Goal: Task Accomplishment & Management: Use online tool/utility

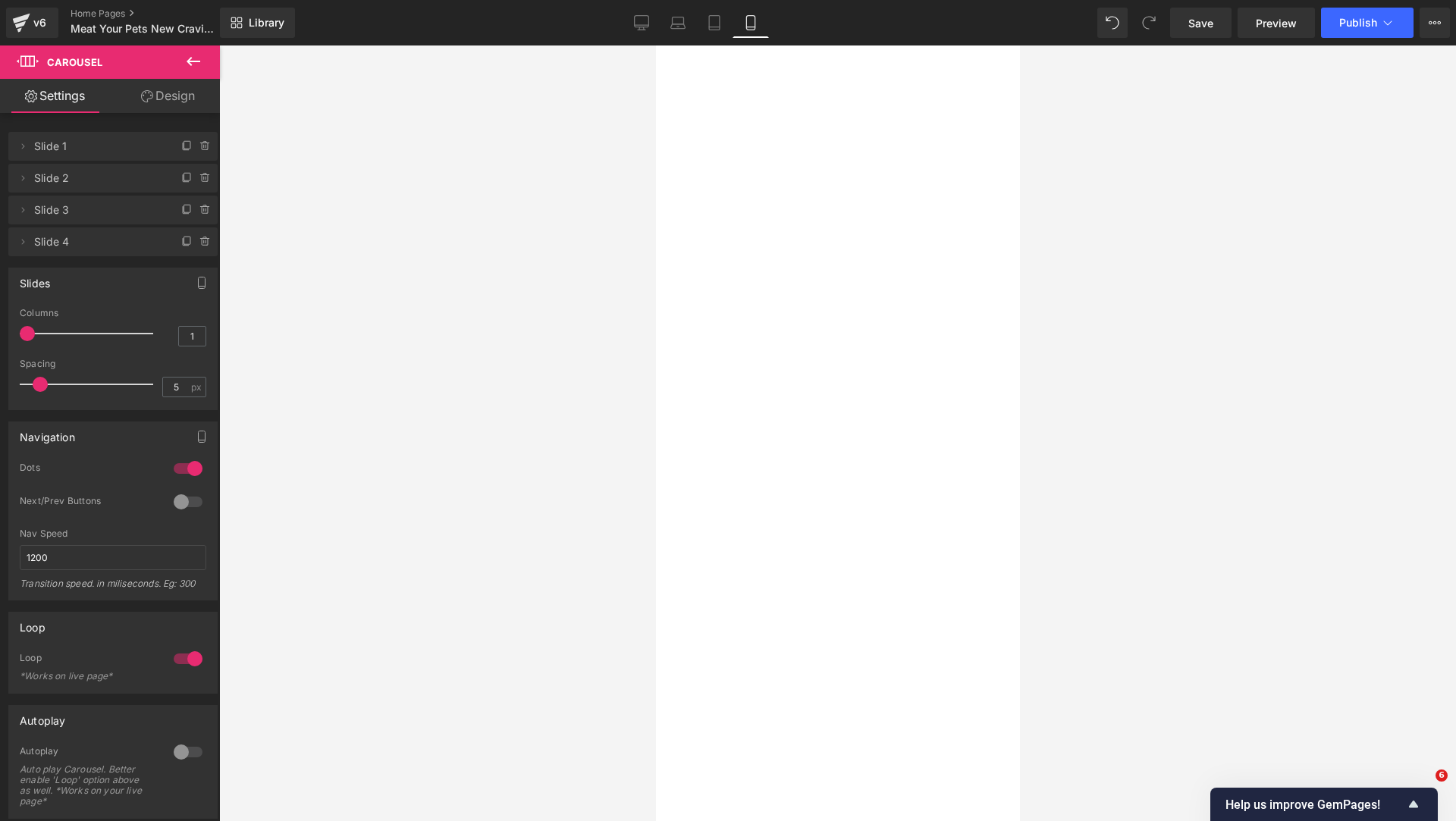
click at [719, 21] on icon at bounding box center [714, 23] width 15 height 15
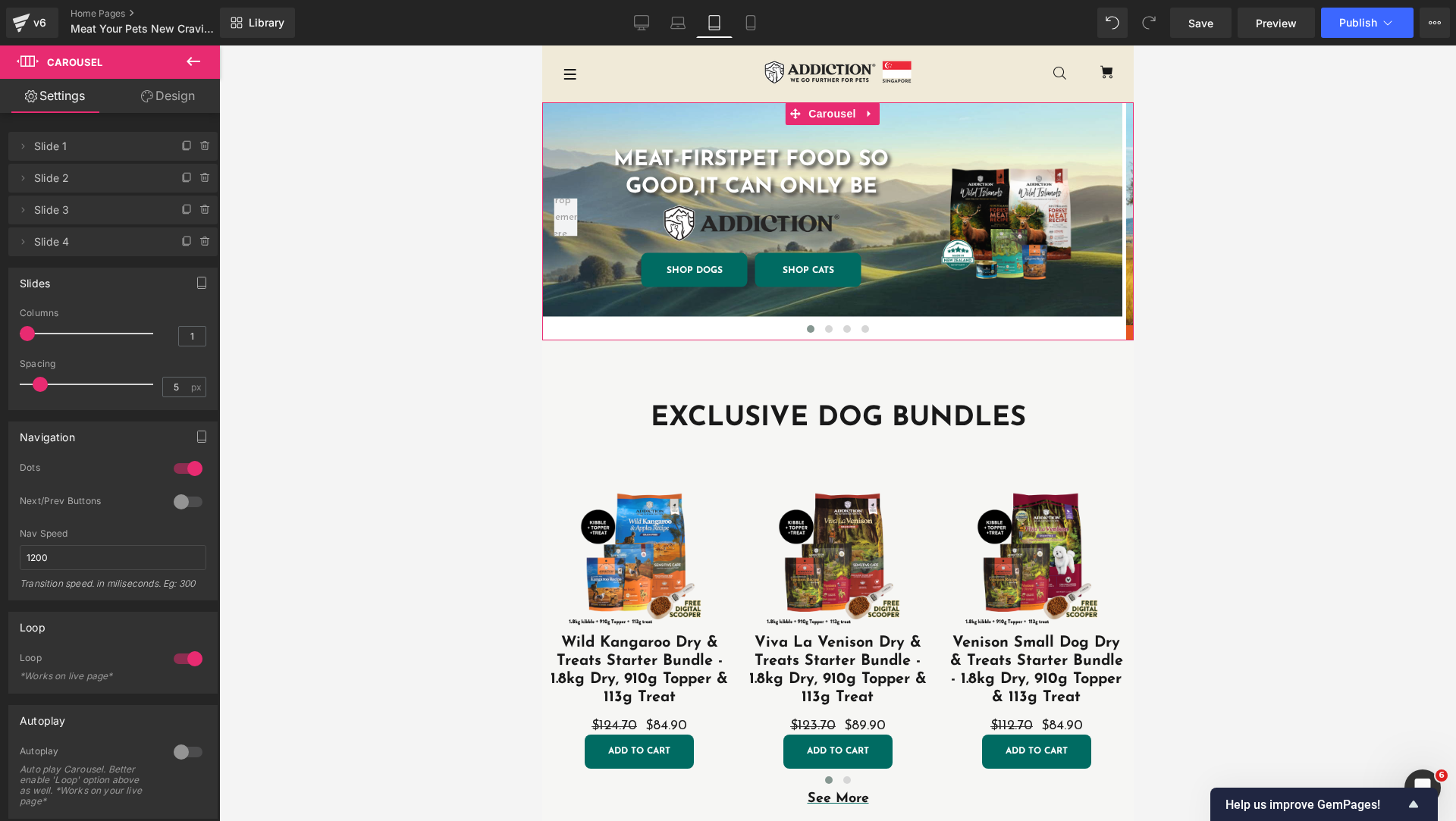
click at [135, 98] on link "Design" at bounding box center [168, 95] width 110 height 34
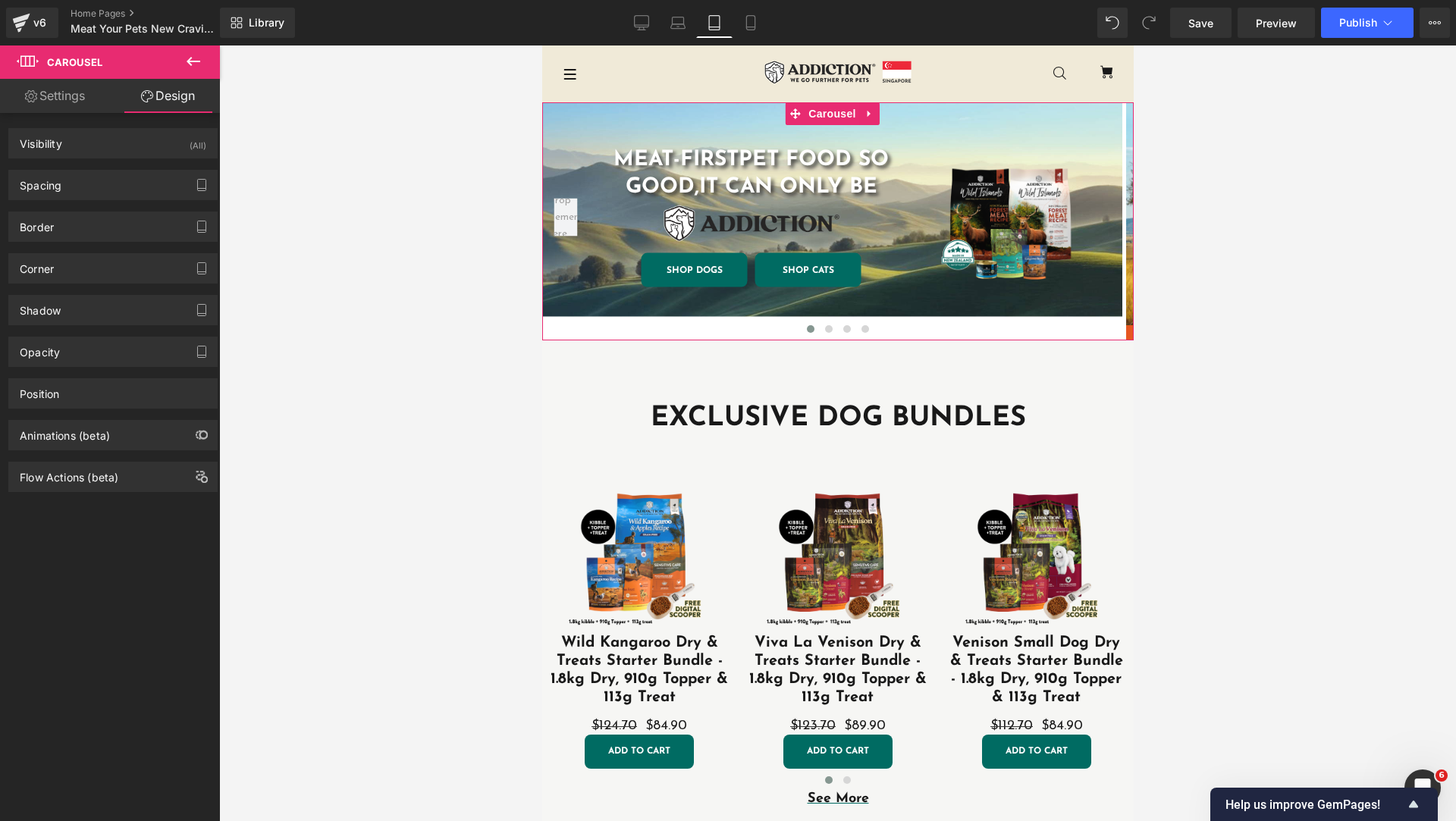
click at [51, 98] on link "Settings" at bounding box center [55, 95] width 110 height 34
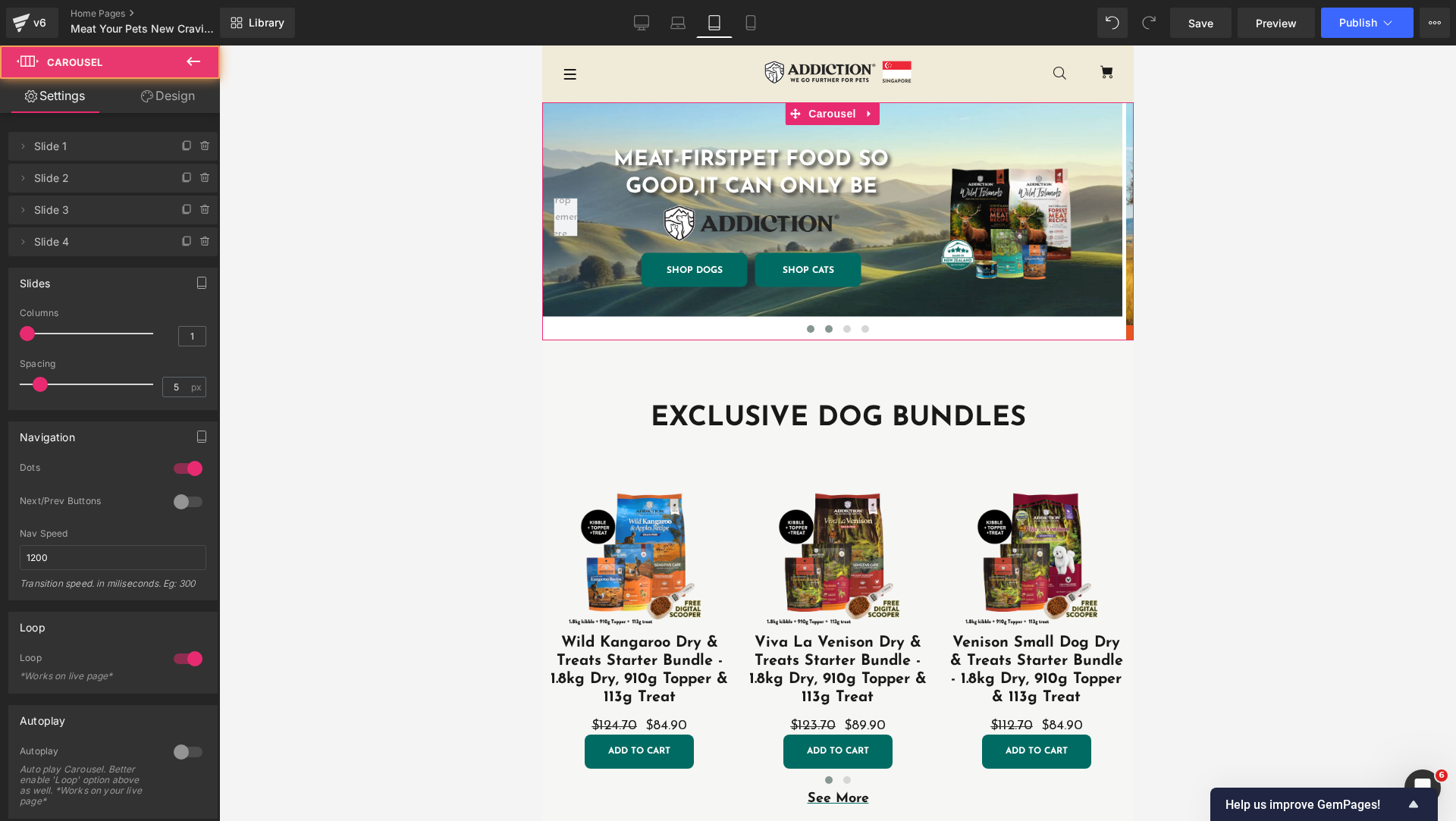
click at [824, 327] on span at bounding box center [828, 329] width 8 height 8
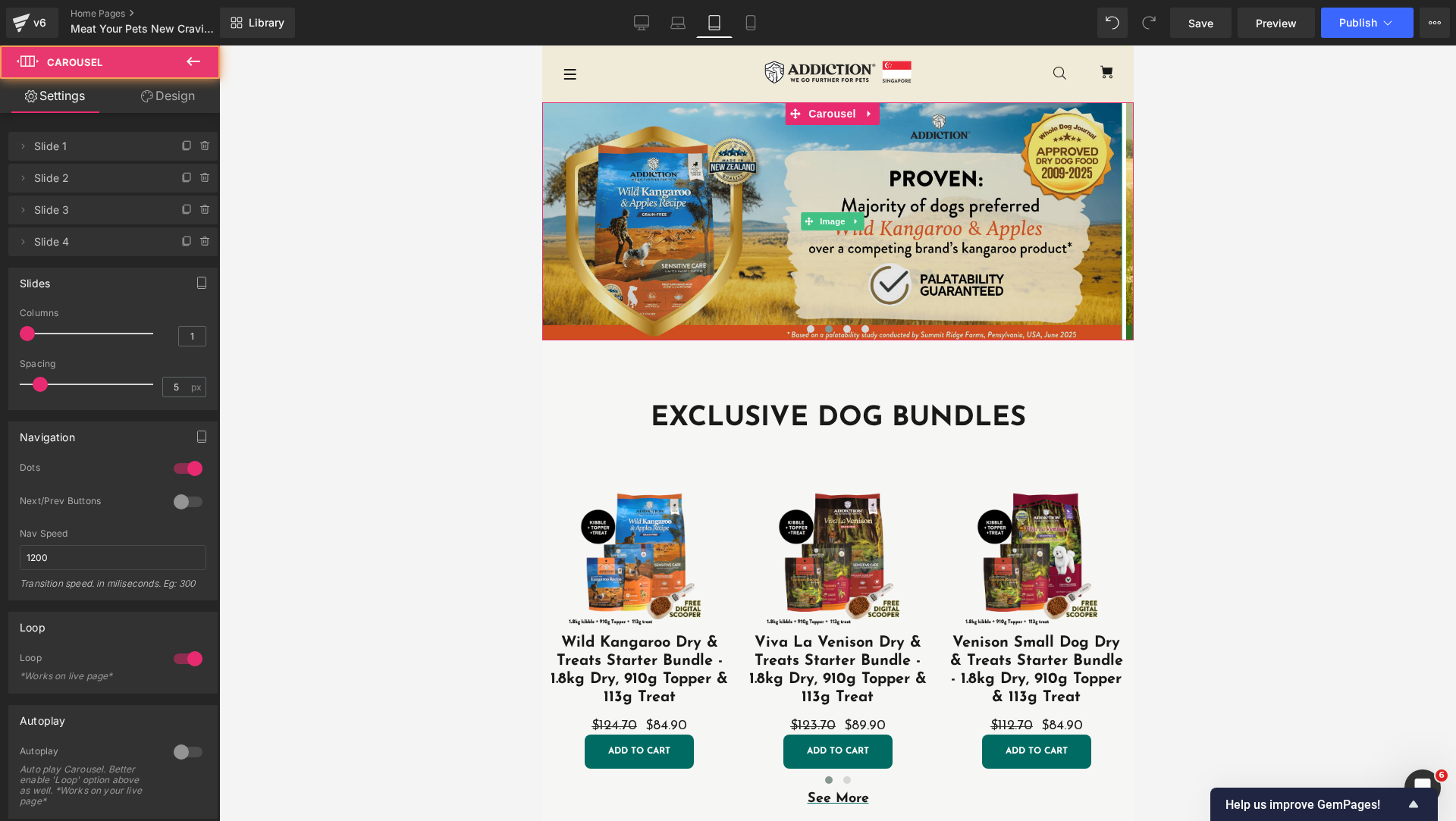
click at [837, 255] on img at bounding box center [831, 222] width 580 height 238
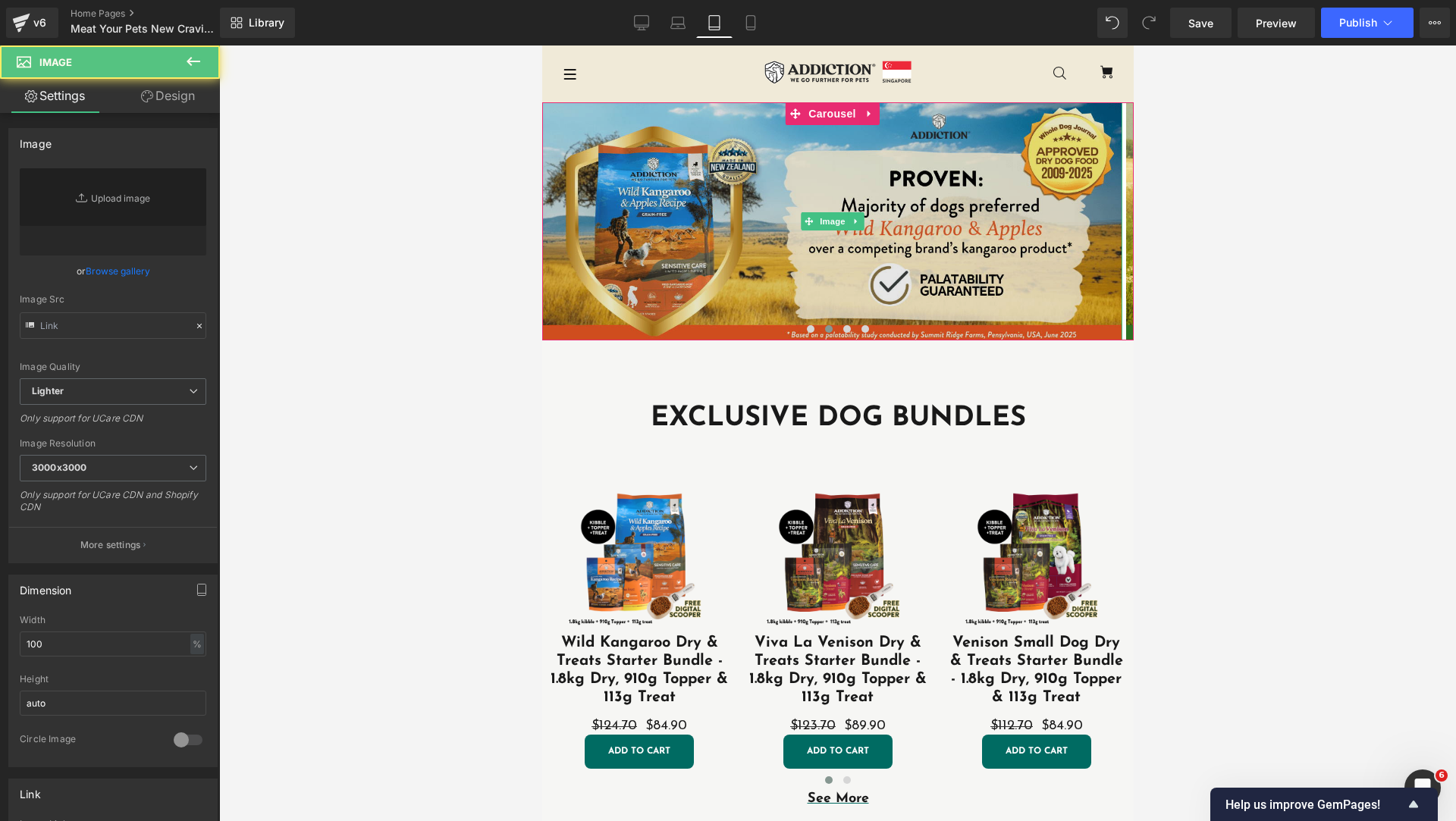
type input "[URL][DOMAIN_NAME]"
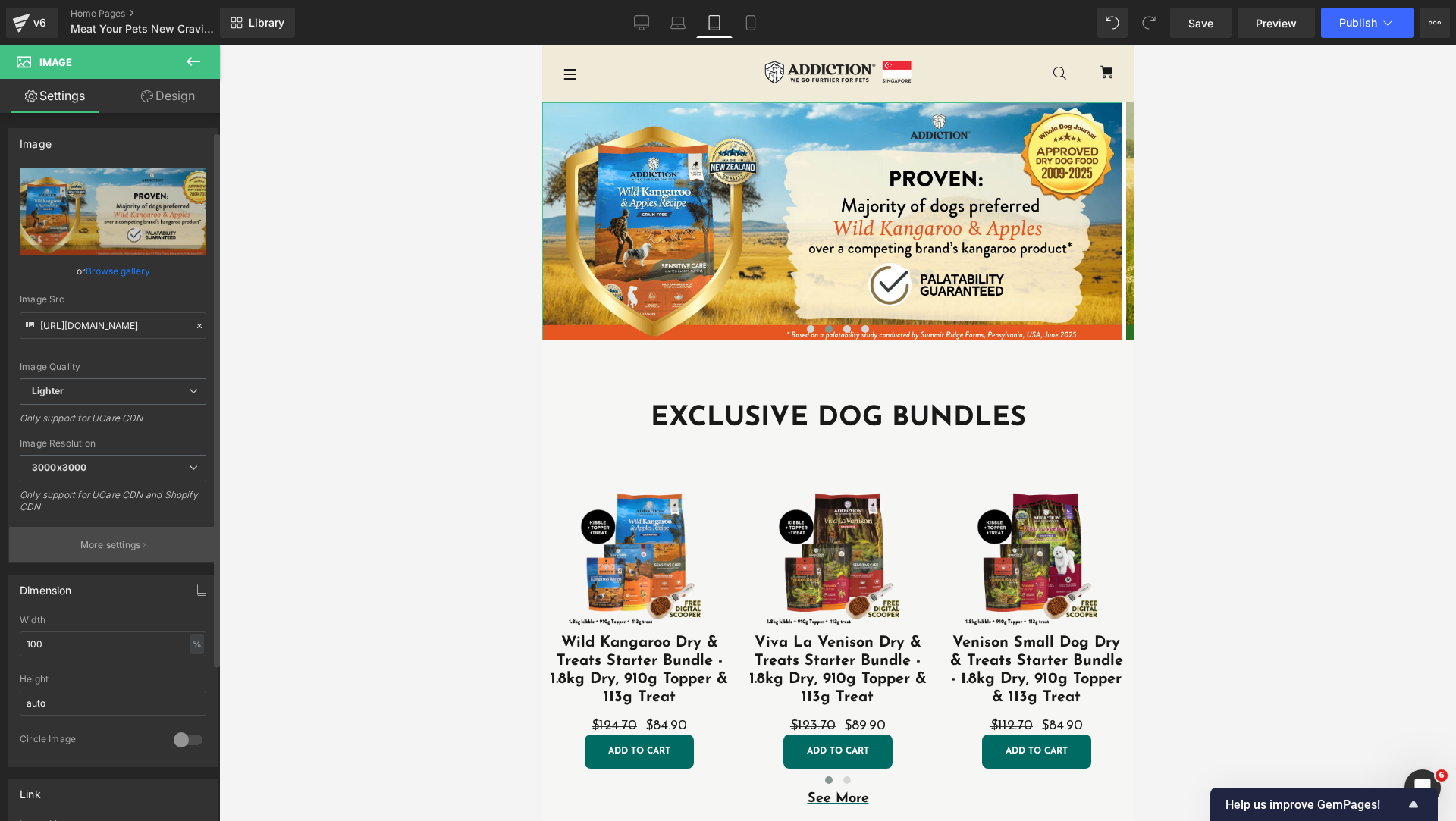
scroll to position [380, 0]
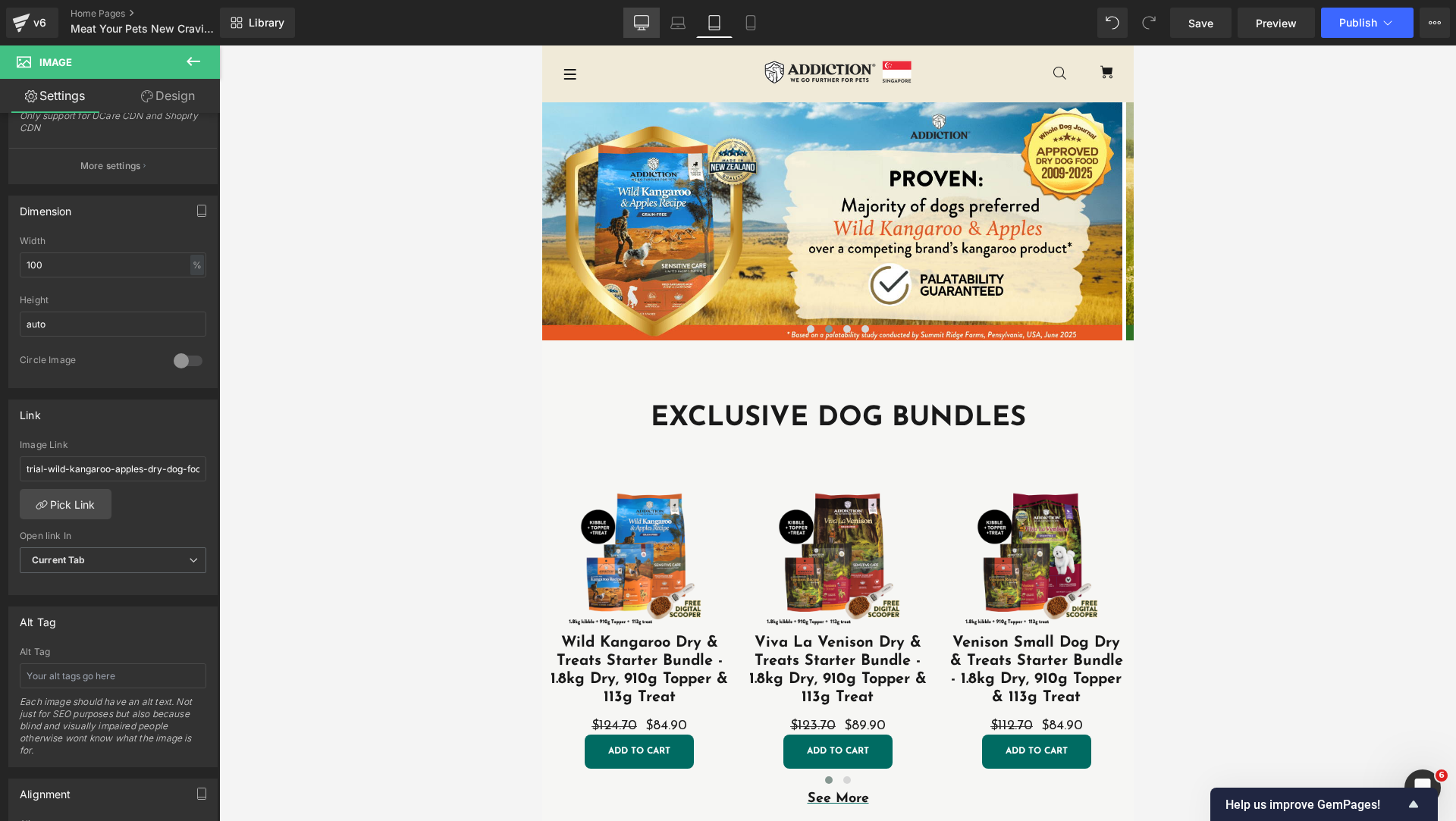
click at [644, 23] on icon at bounding box center [642, 23] width 15 height 15
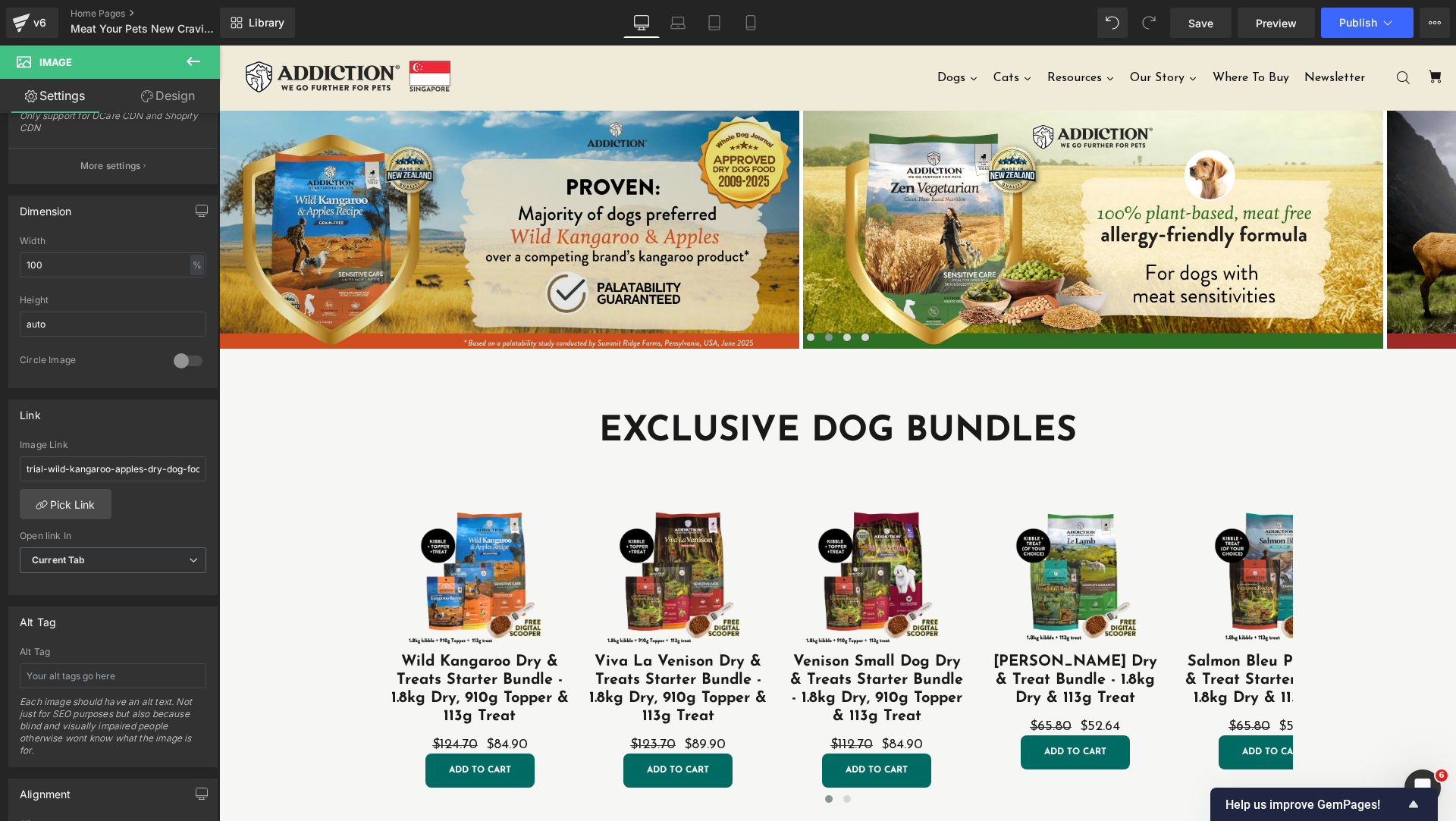
scroll to position [9, 0]
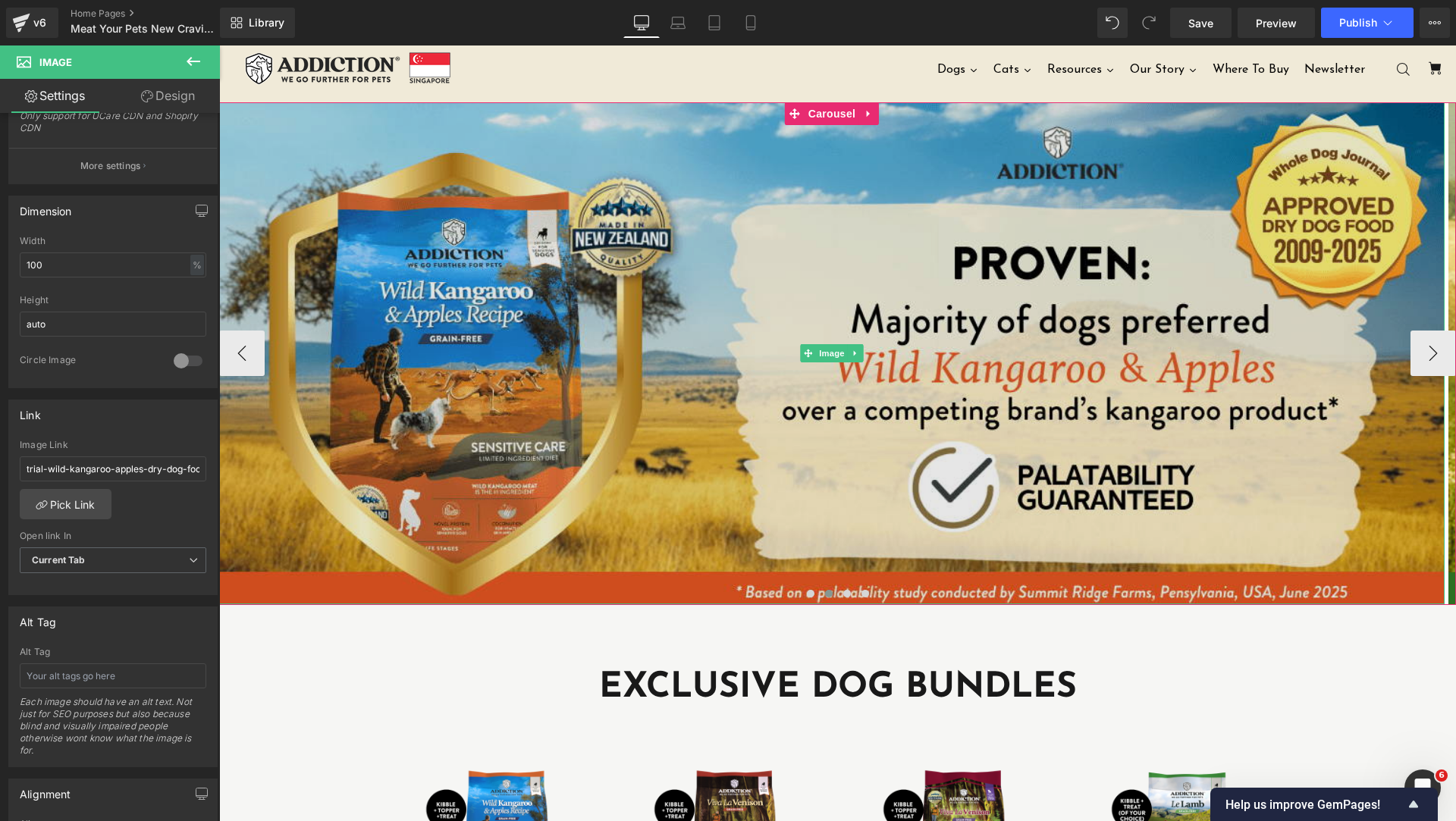
click at [733, 296] on img at bounding box center [832, 353] width 1226 height 502
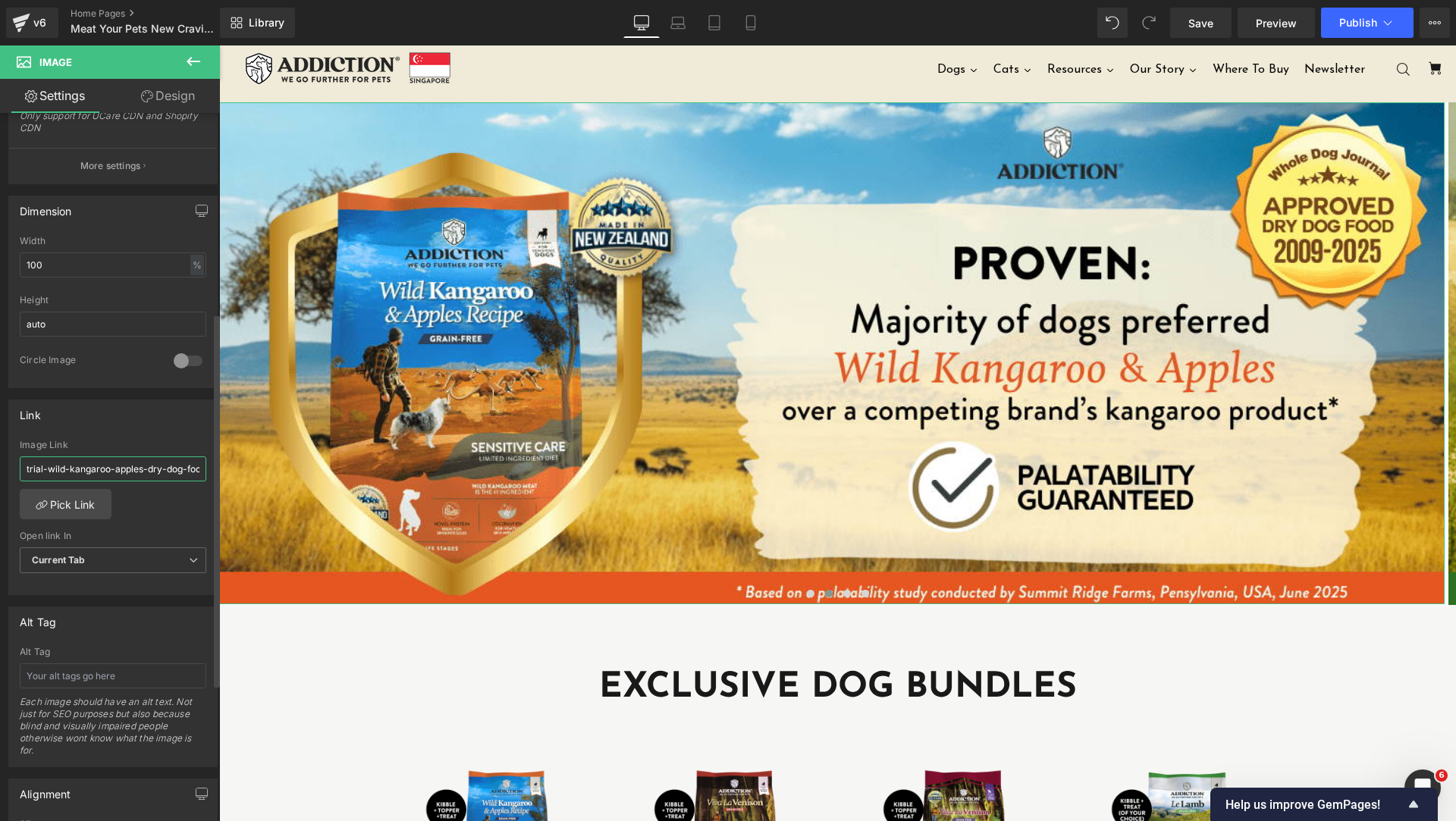
click at [140, 476] on input "trial-wild-kangaroo-apples-dry-dog-food-4lbs" at bounding box center [112, 470] width 187 height 25
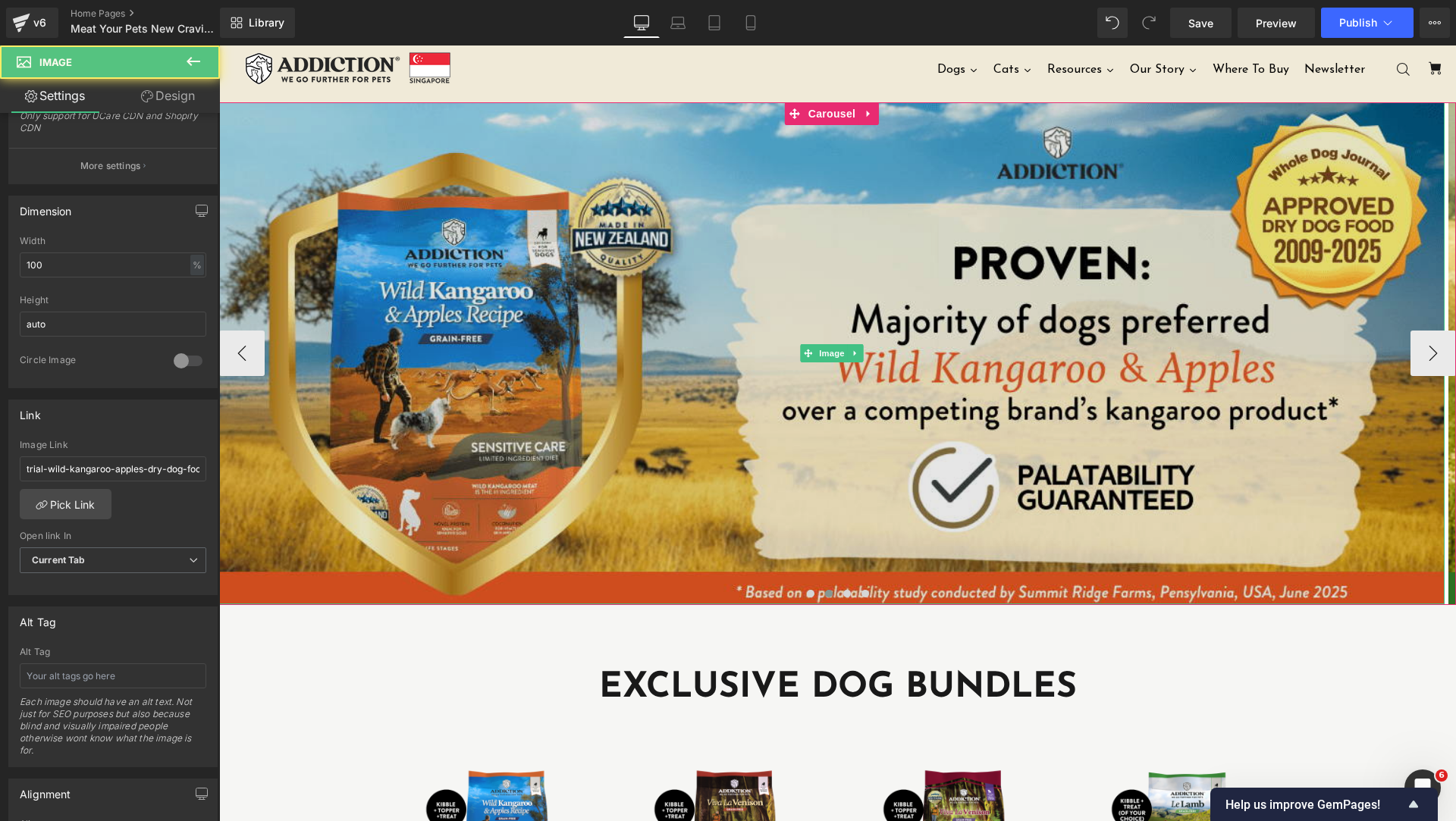
click at [845, 521] on img at bounding box center [832, 353] width 1226 height 502
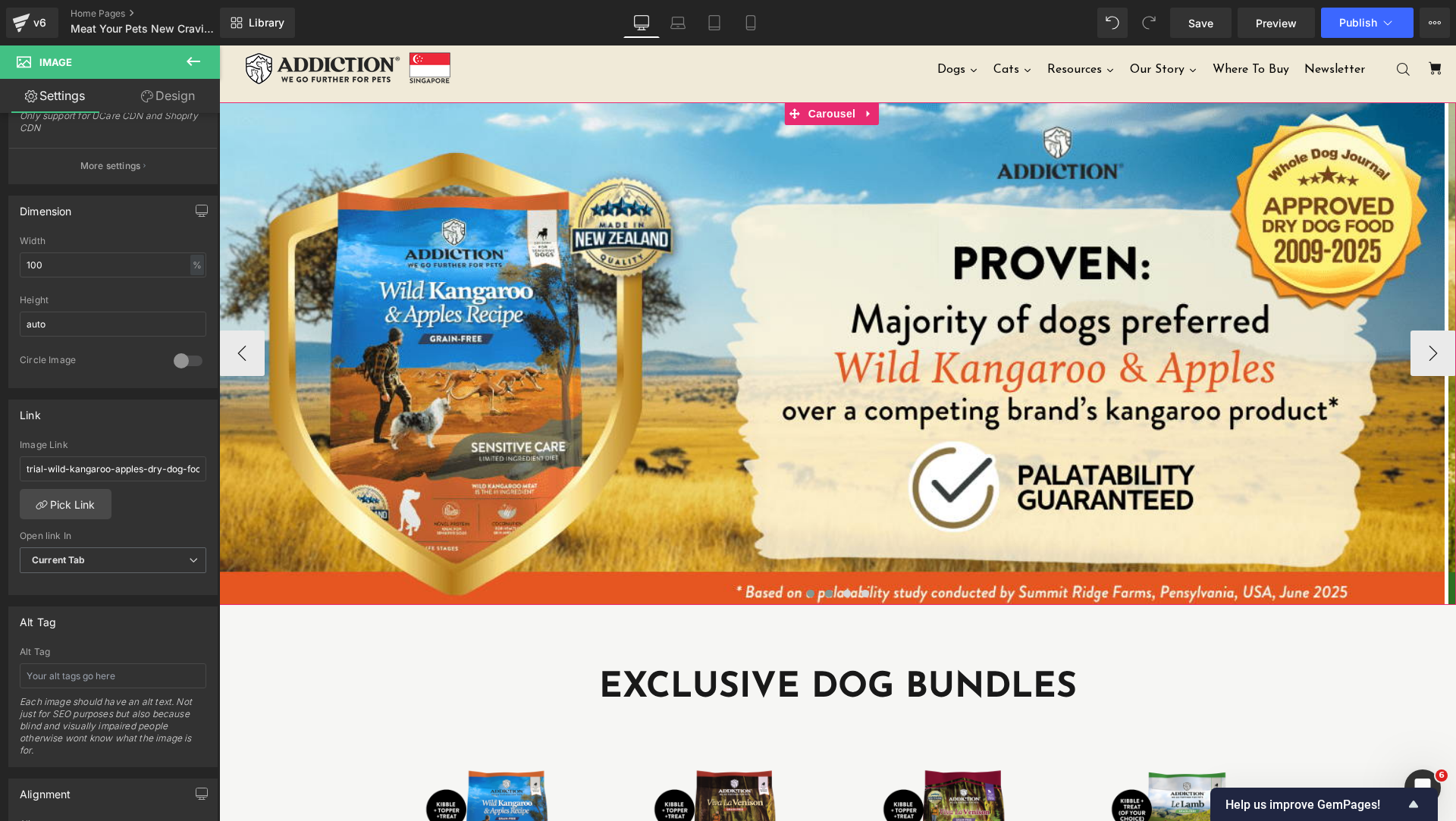
click at [802, 590] on button at bounding box center [810, 593] width 18 height 15
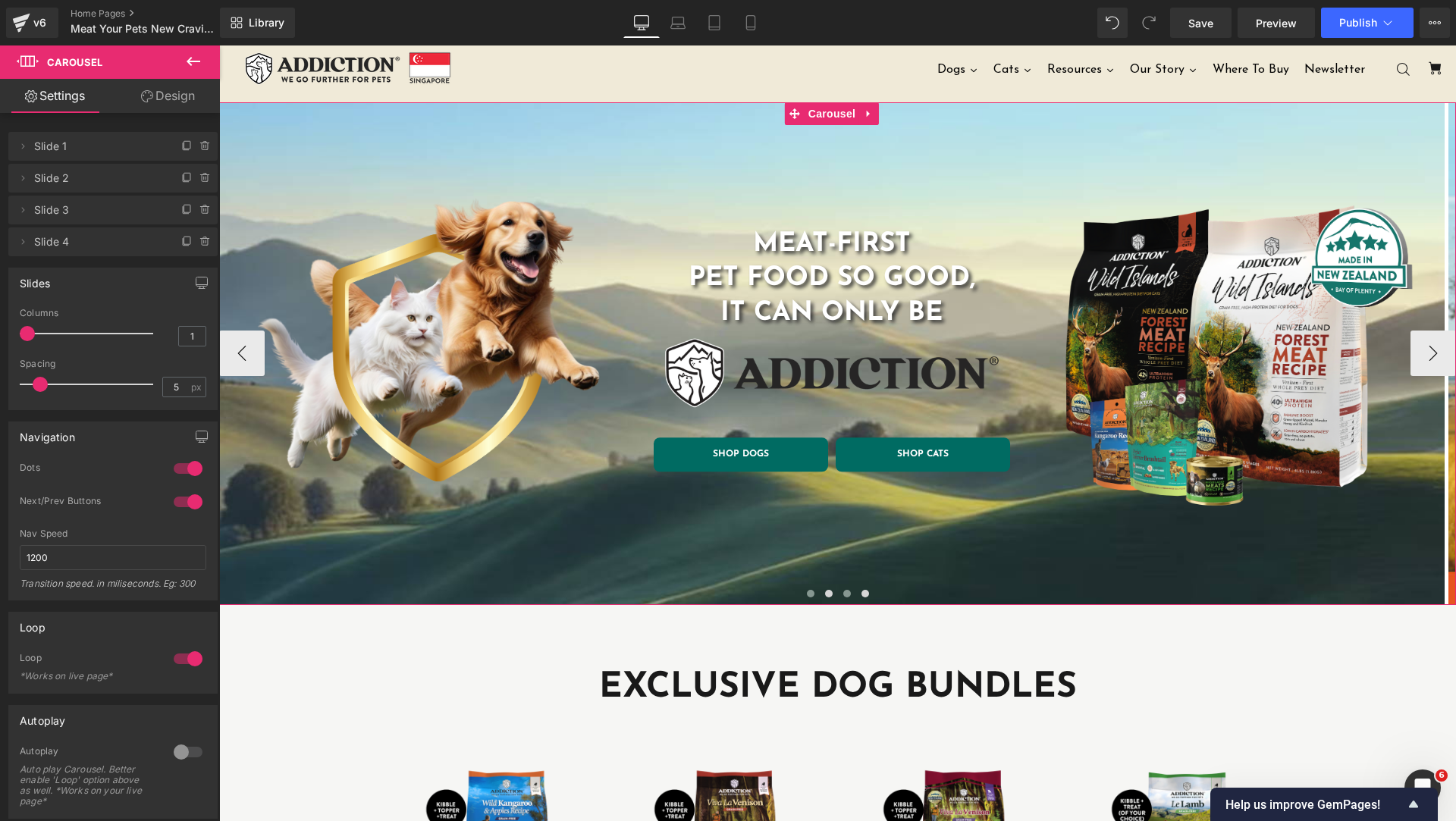
click at [838, 593] on button at bounding box center [847, 593] width 18 height 15
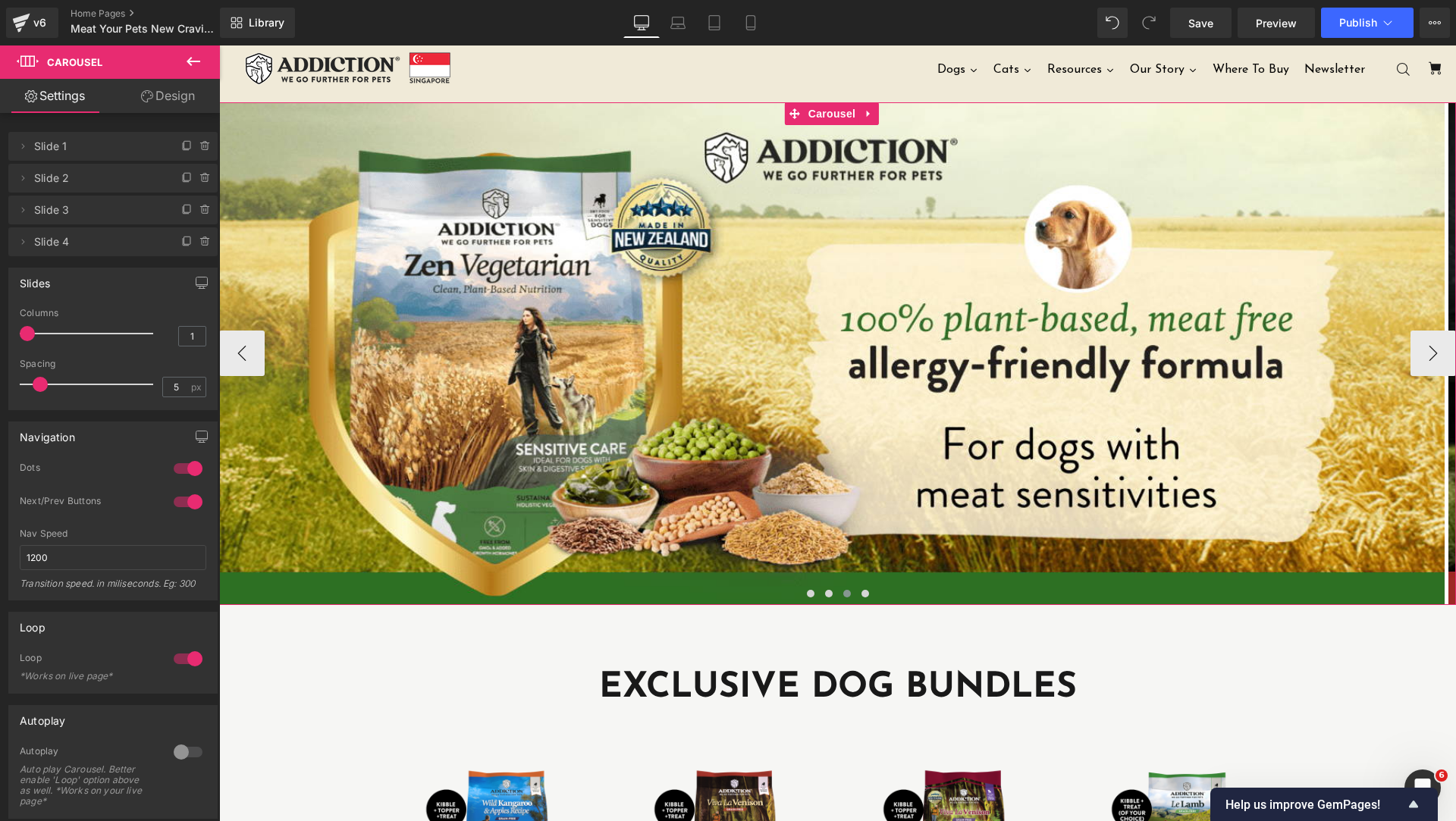
drag, startPoint x: 822, startPoint y: 593, endPoint x: 719, endPoint y: 588, distance: 103.1
click at [825, 593] on span at bounding box center [829, 593] width 8 height 8
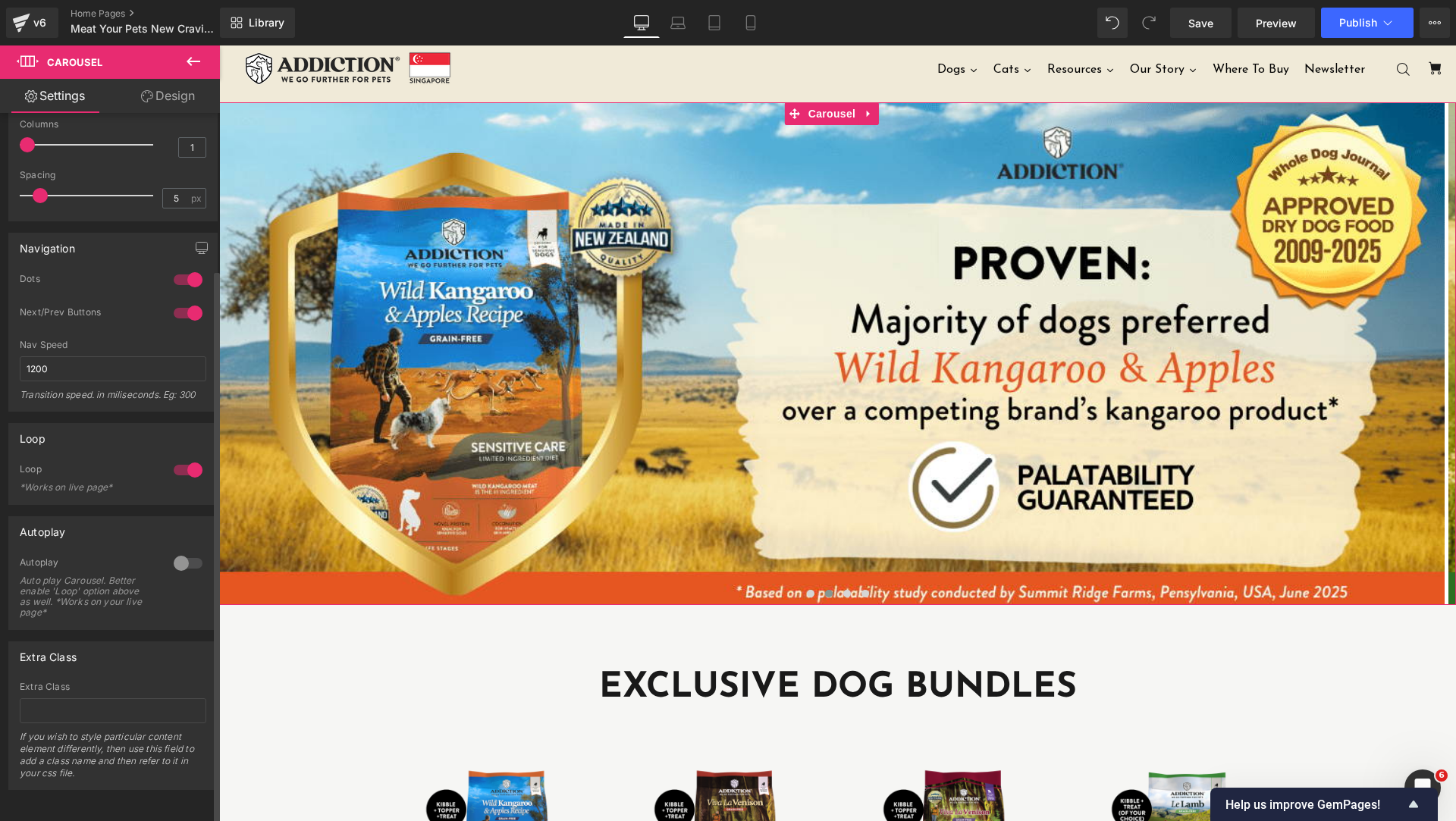
scroll to position [0, 0]
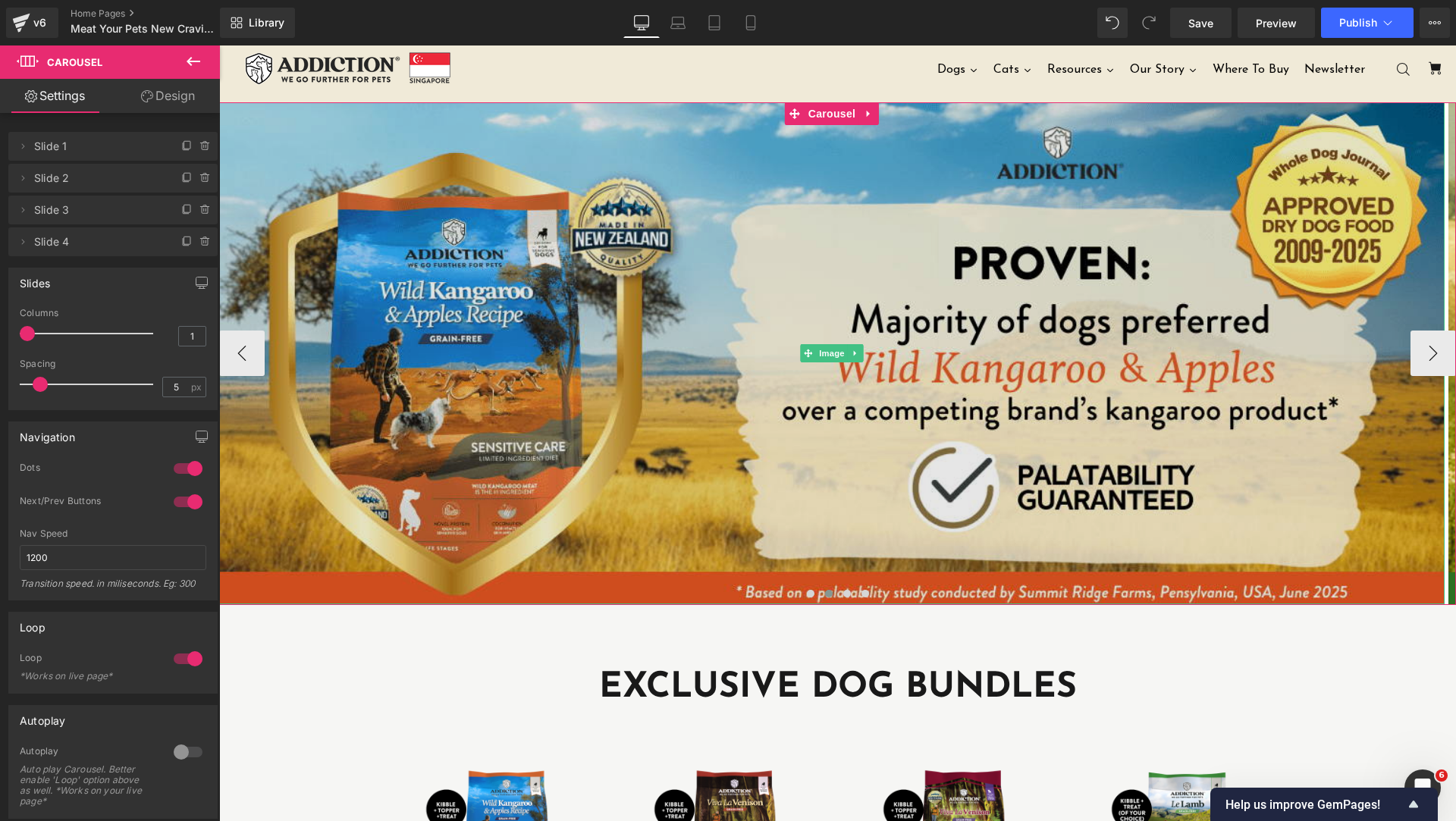
click at [832, 510] on img at bounding box center [832, 353] width 1226 height 502
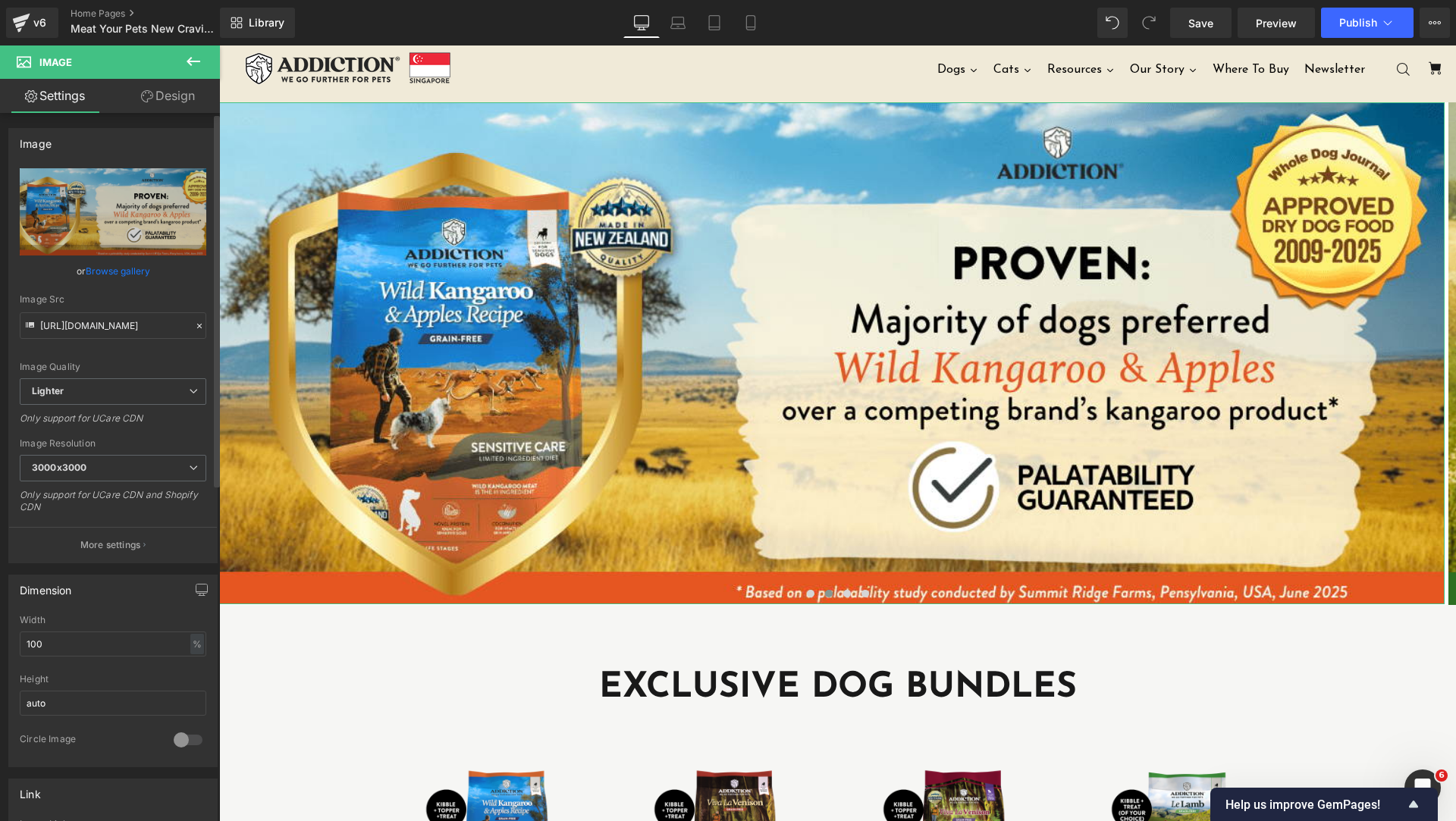
scroll to position [380, 0]
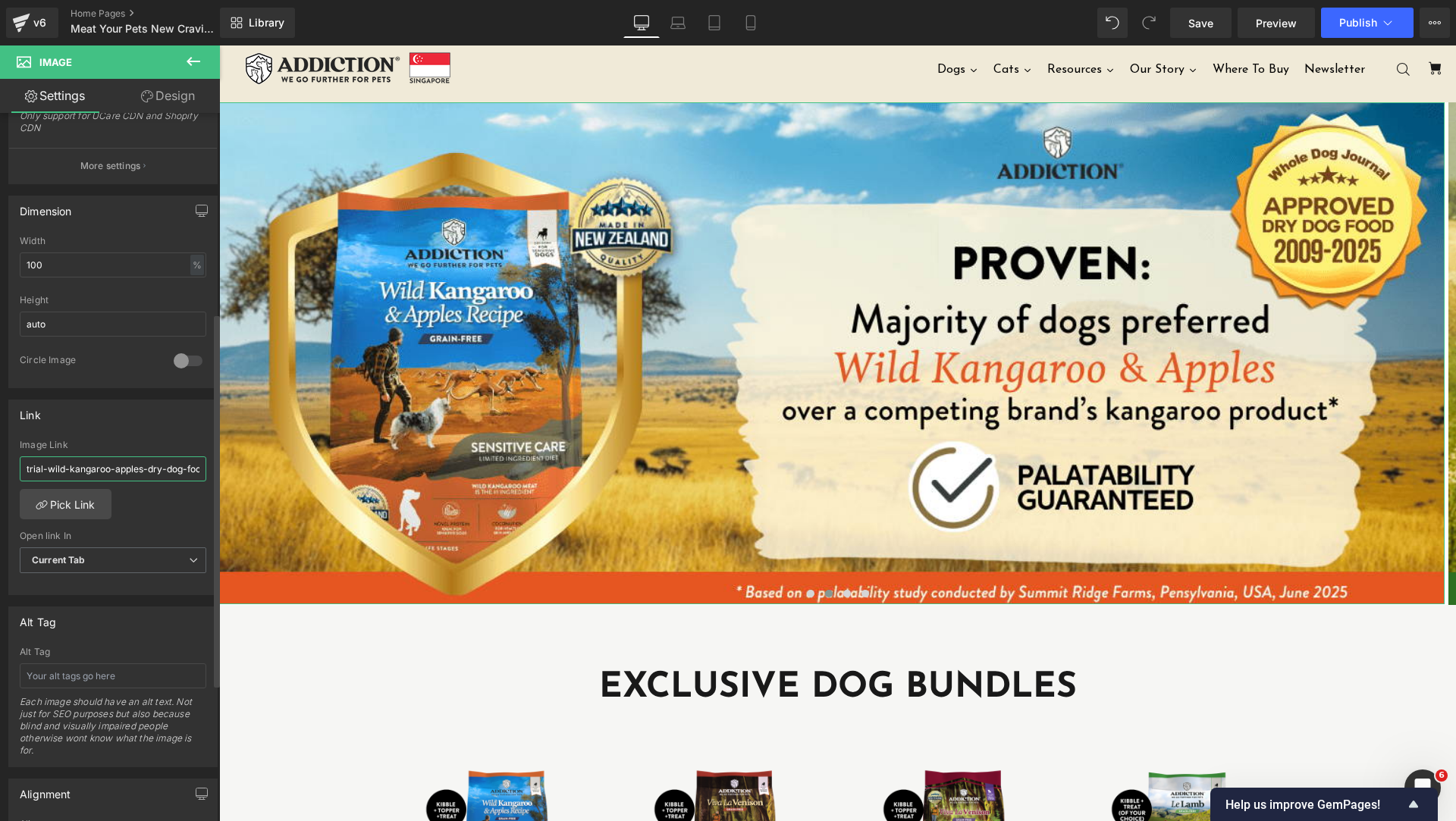
click at [129, 469] on input "trial-wild-kangaroo-apples-dry-dog-food-4lbs" at bounding box center [112, 470] width 187 height 25
click at [670, 22] on icon at bounding box center [678, 23] width 15 height 15
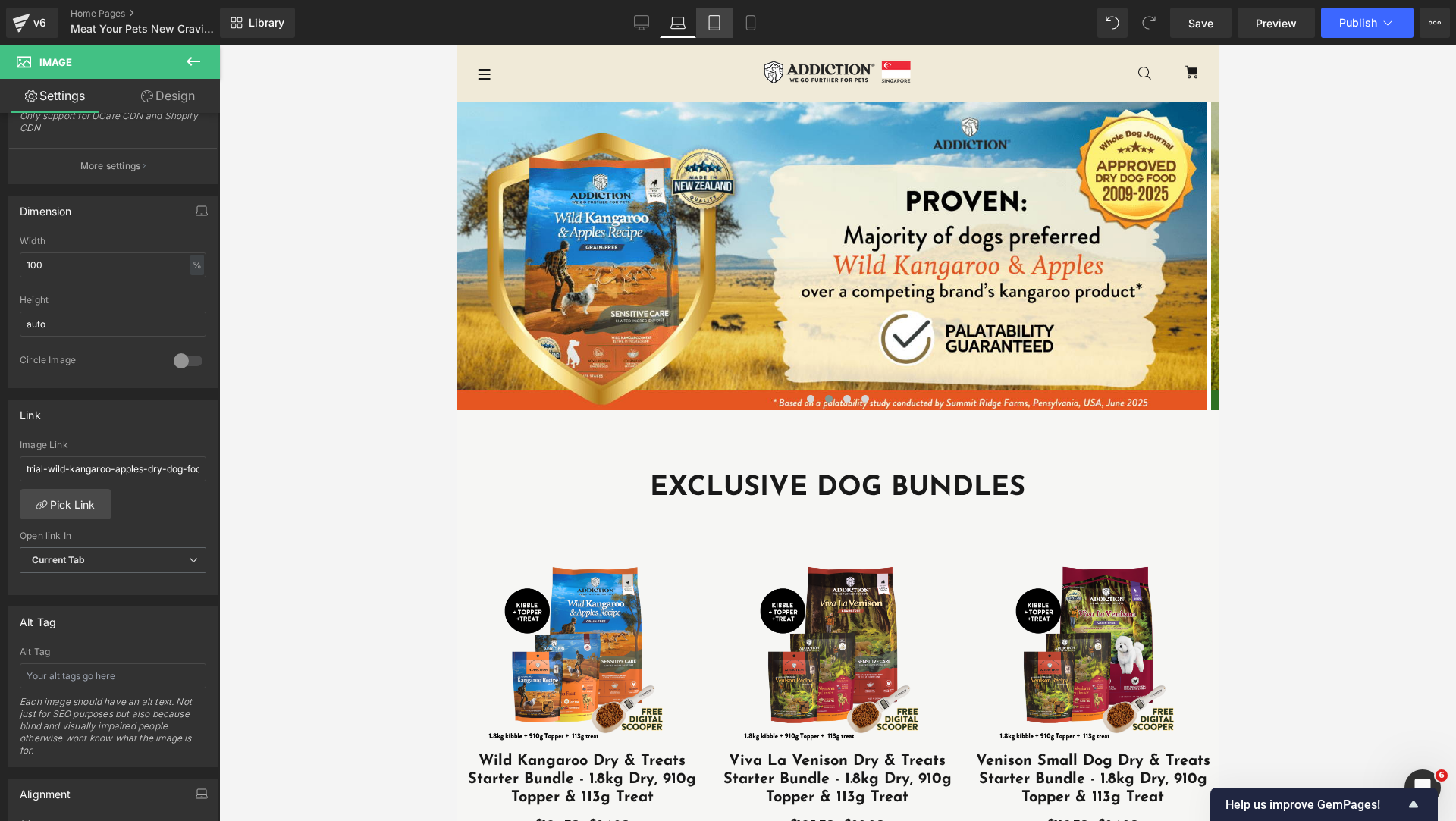
click at [726, 19] on link "Tablet" at bounding box center [714, 22] width 37 height 30
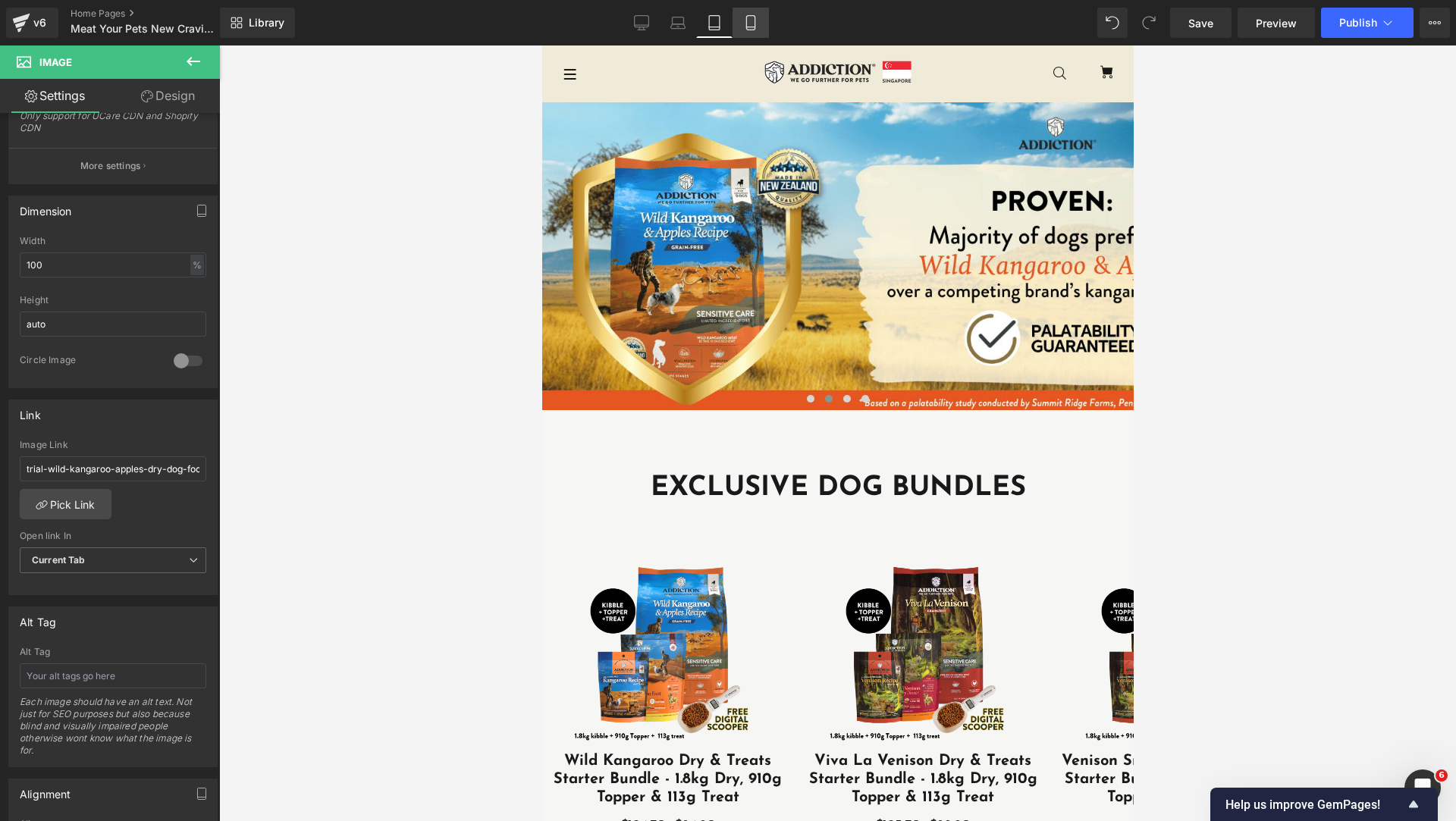
click at [761, 26] on link "Mobile" at bounding box center [751, 22] width 37 height 30
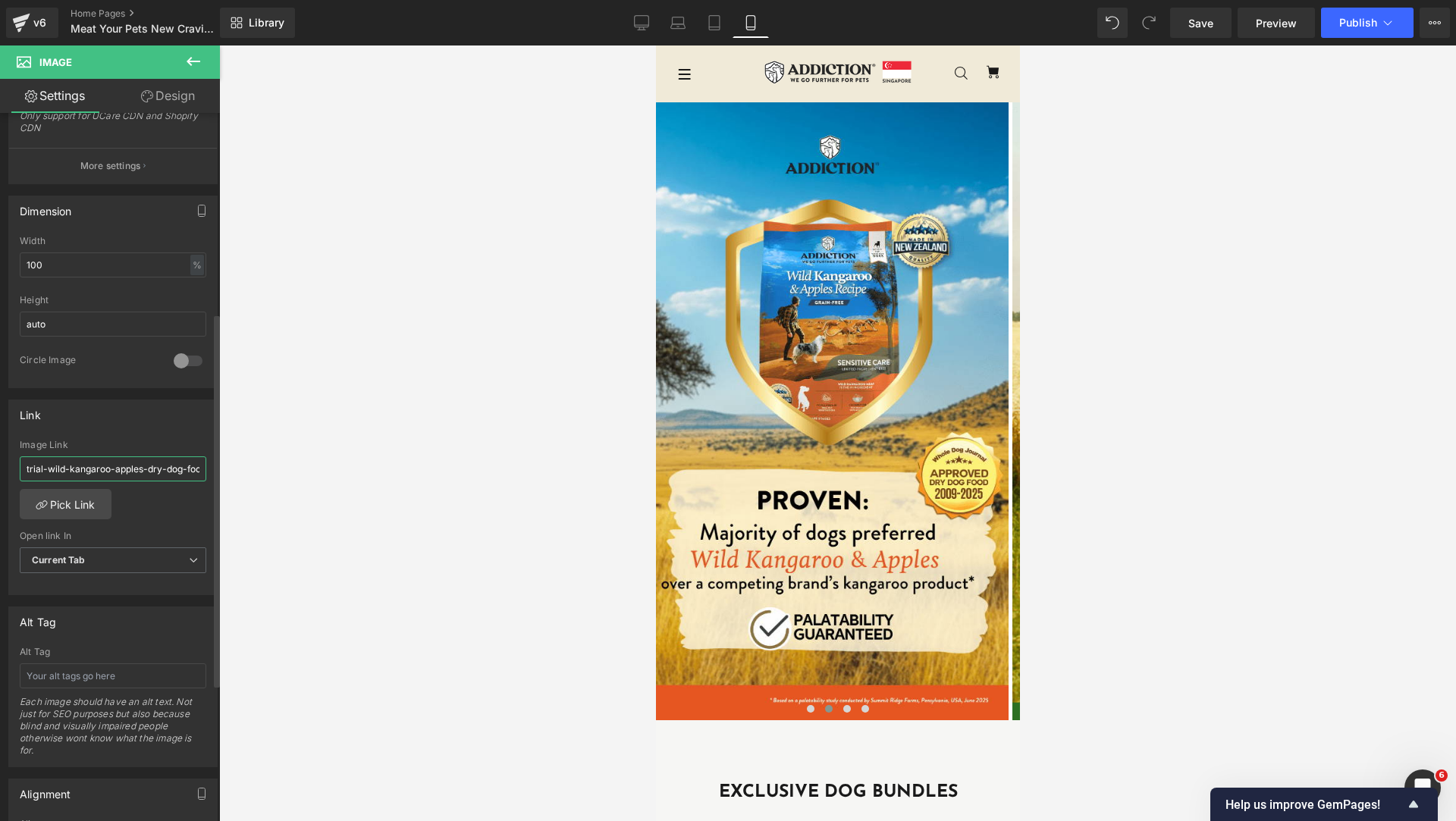
click at [137, 472] on input "trial-wild-kangaroo-apples-dry-dog-food-4lbs" at bounding box center [112, 470] width 187 height 25
click at [648, 20] on icon at bounding box center [642, 23] width 15 height 15
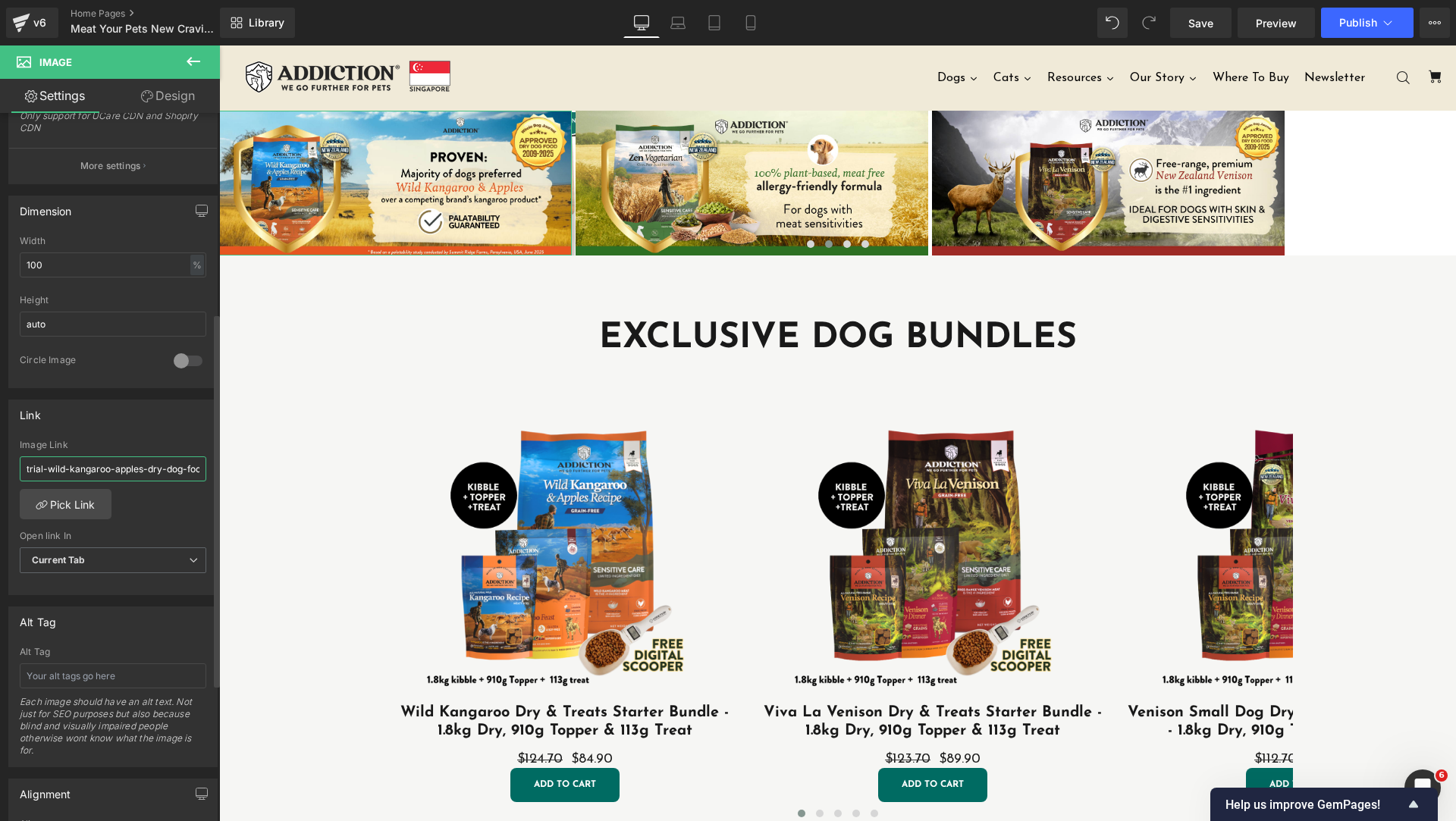
click at [124, 471] on input "trial-wild-kangaroo-apples-dry-dog-food-4lbs" at bounding box center [112, 470] width 187 height 25
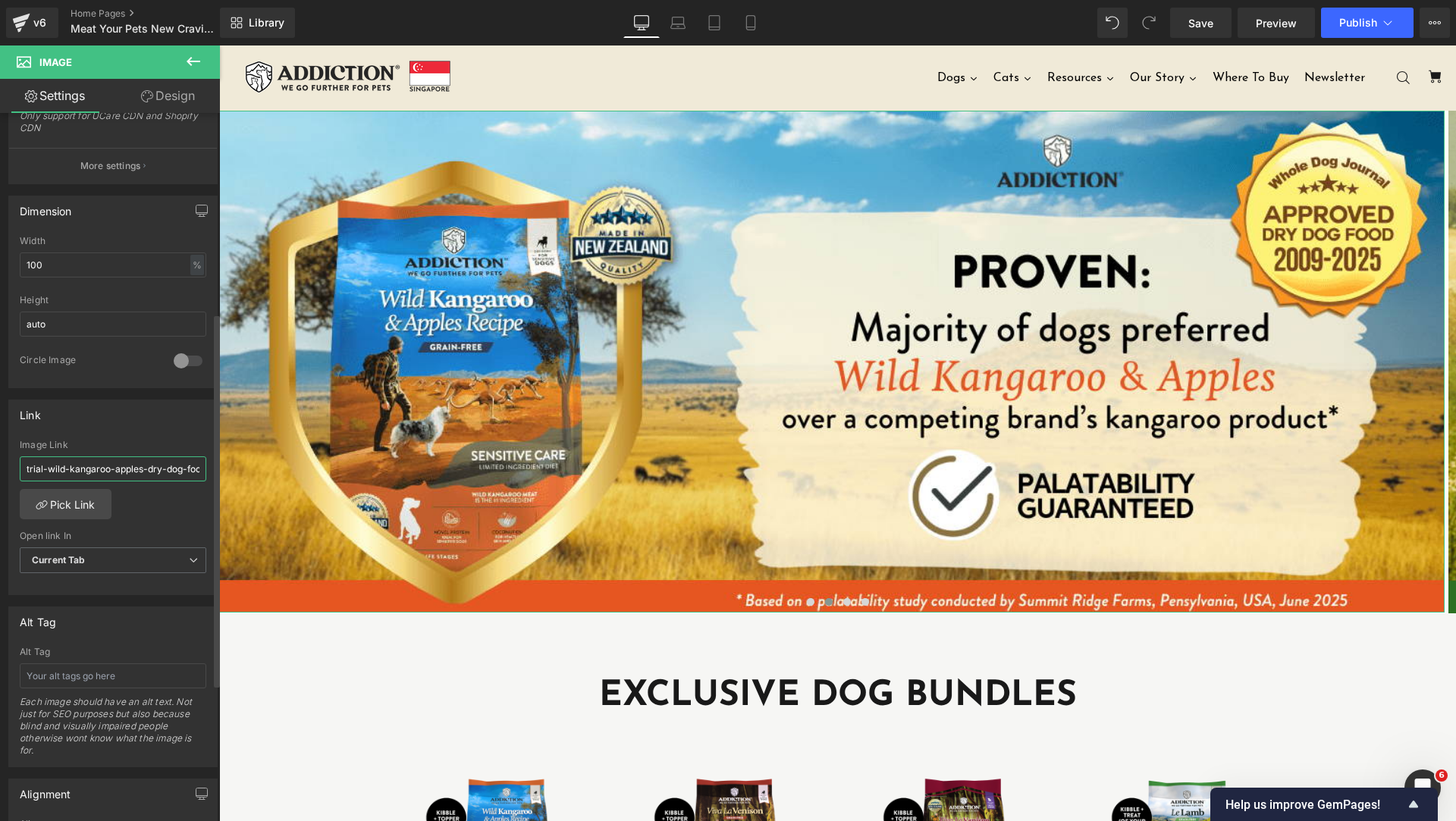
paste input "[URL][DOMAIN_NAME]"
type input "[URL][DOMAIN_NAME]"
click at [1213, 29] on span "Save" at bounding box center [1200, 23] width 25 height 15
